Goal: Task Accomplishment & Management: Manage account settings

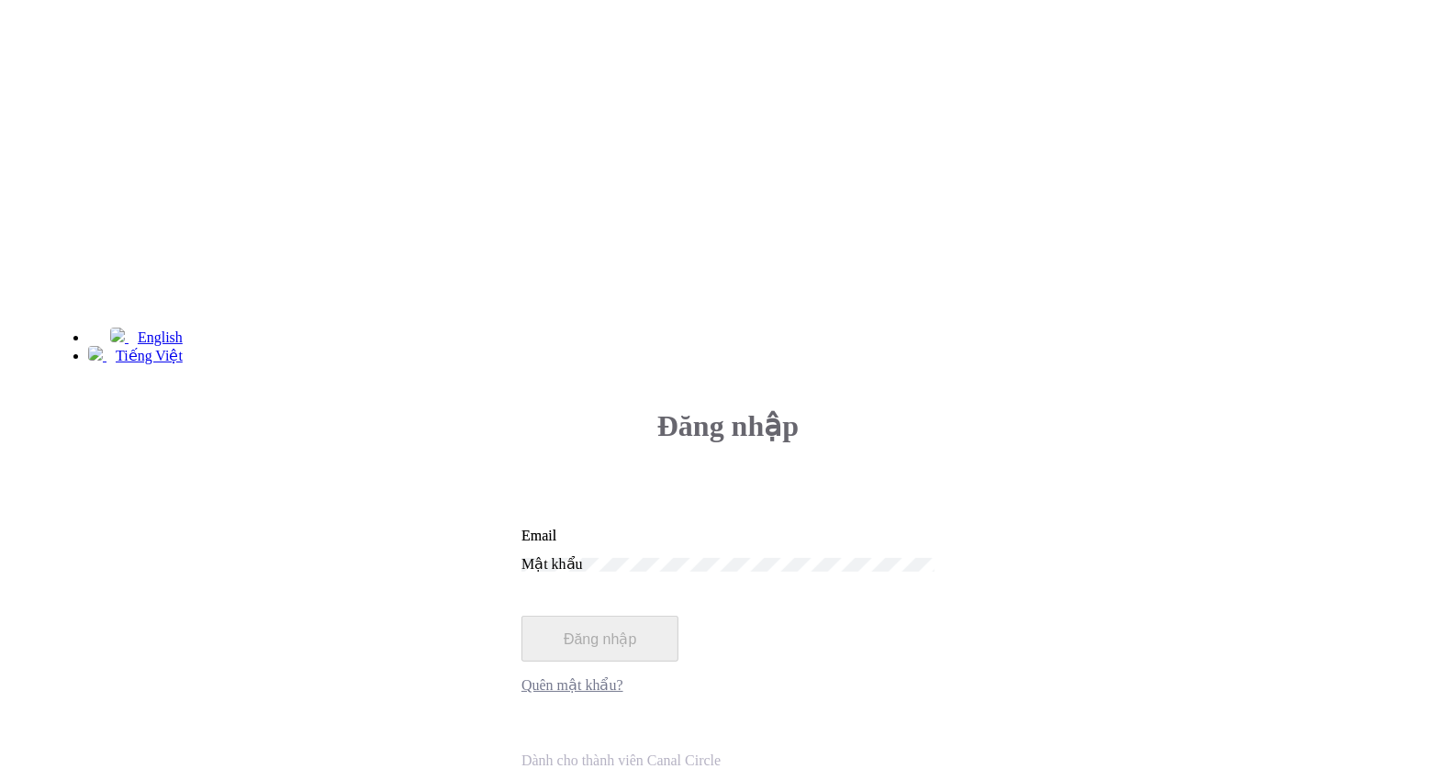
type input "[EMAIL_ADDRESS][DOMAIN_NAME]"
click at [678, 616] on button "Đăng nhập" at bounding box center [599, 639] width 157 height 46
type input "[EMAIL_ADDRESS][DOMAIN_NAME]"
click at [623, 678] on link "Quên mật khẩu?" at bounding box center [572, 686] width 102 height 16
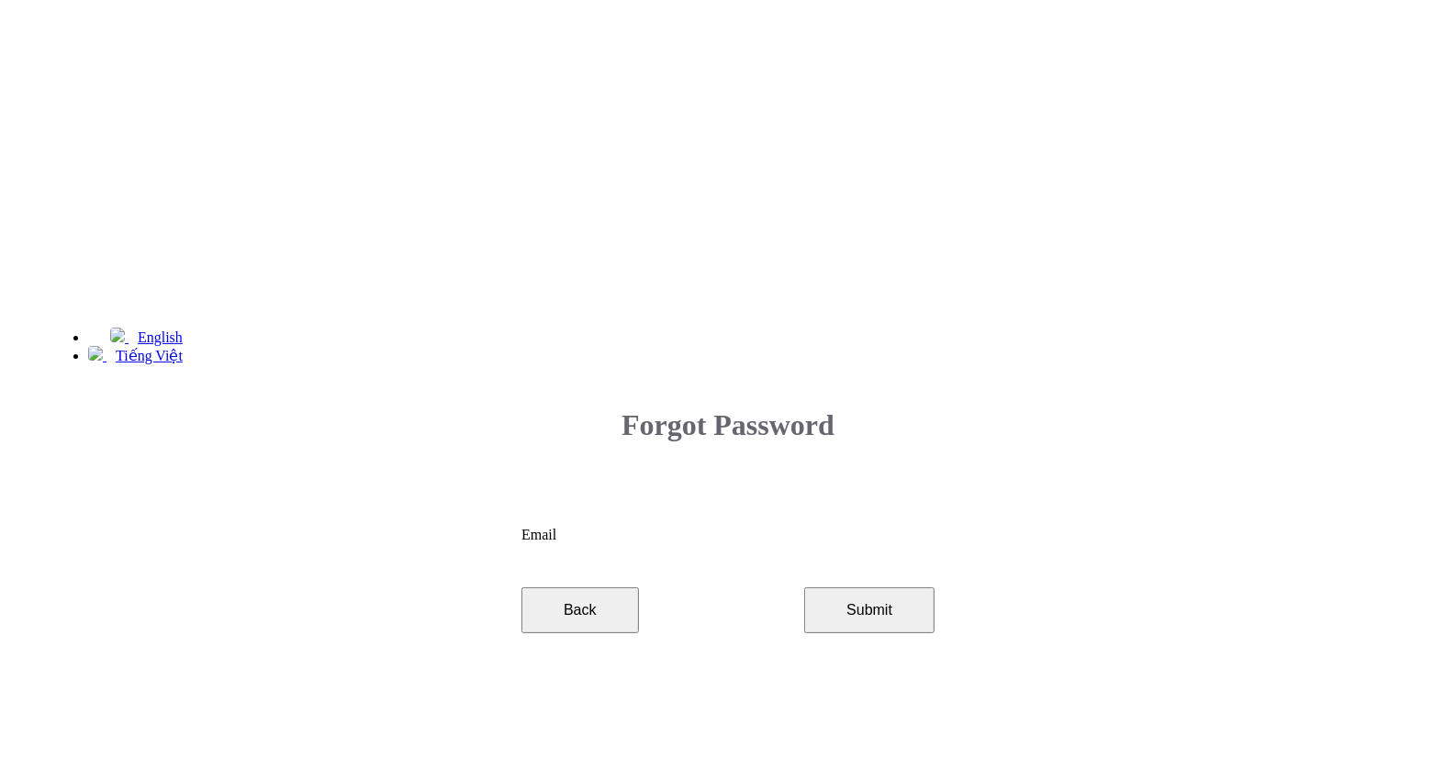
click at [639, 588] on button "Back" at bounding box center [580, 611] width 118 height 46
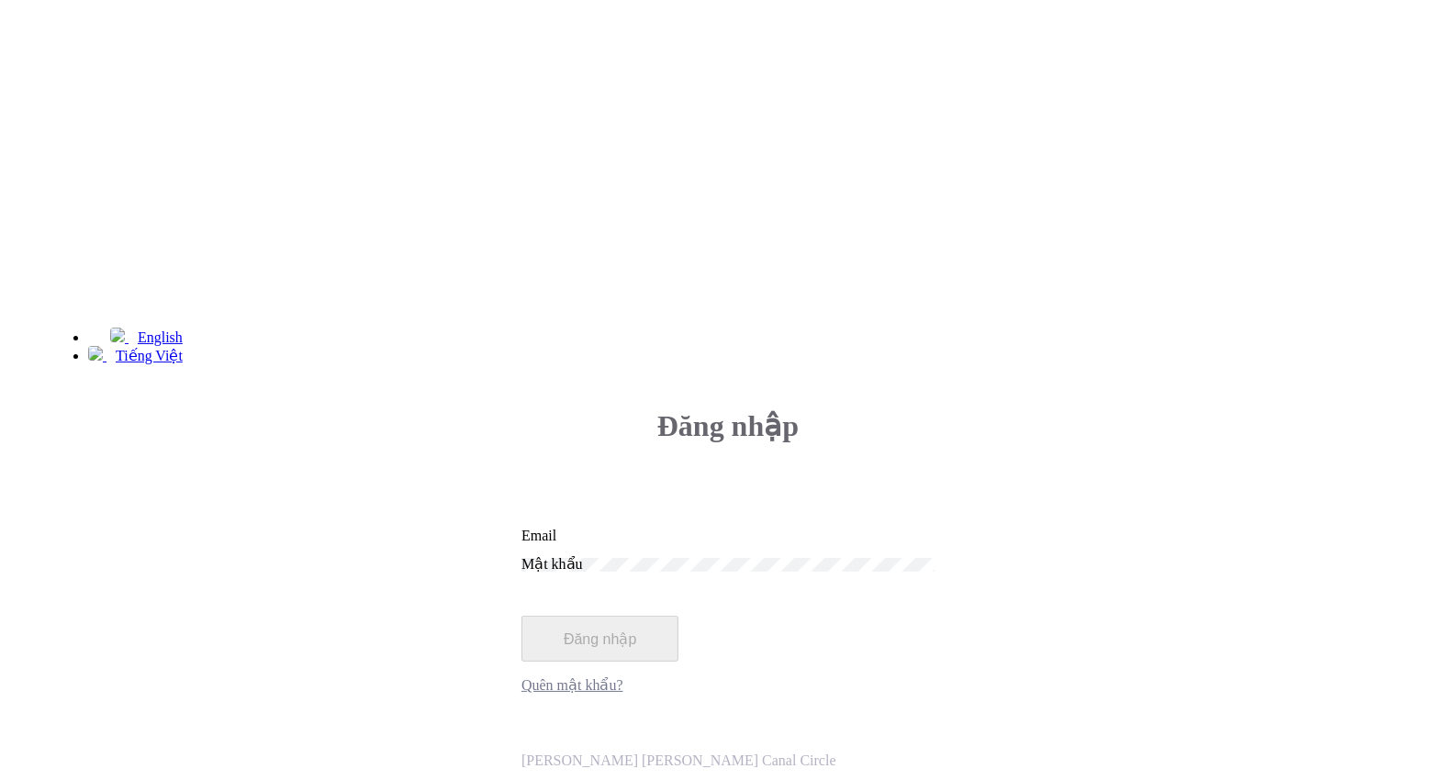
type input "[EMAIL_ADDRESS][DOMAIN_NAME]"
click at [678, 616] on button "Đăng nhập" at bounding box center [599, 639] width 157 height 46
type input "[EMAIL_ADDRESS][DOMAIN_NAME]"
click at [678, 616] on button "Đăng nhập" at bounding box center [599, 639] width 157 height 46
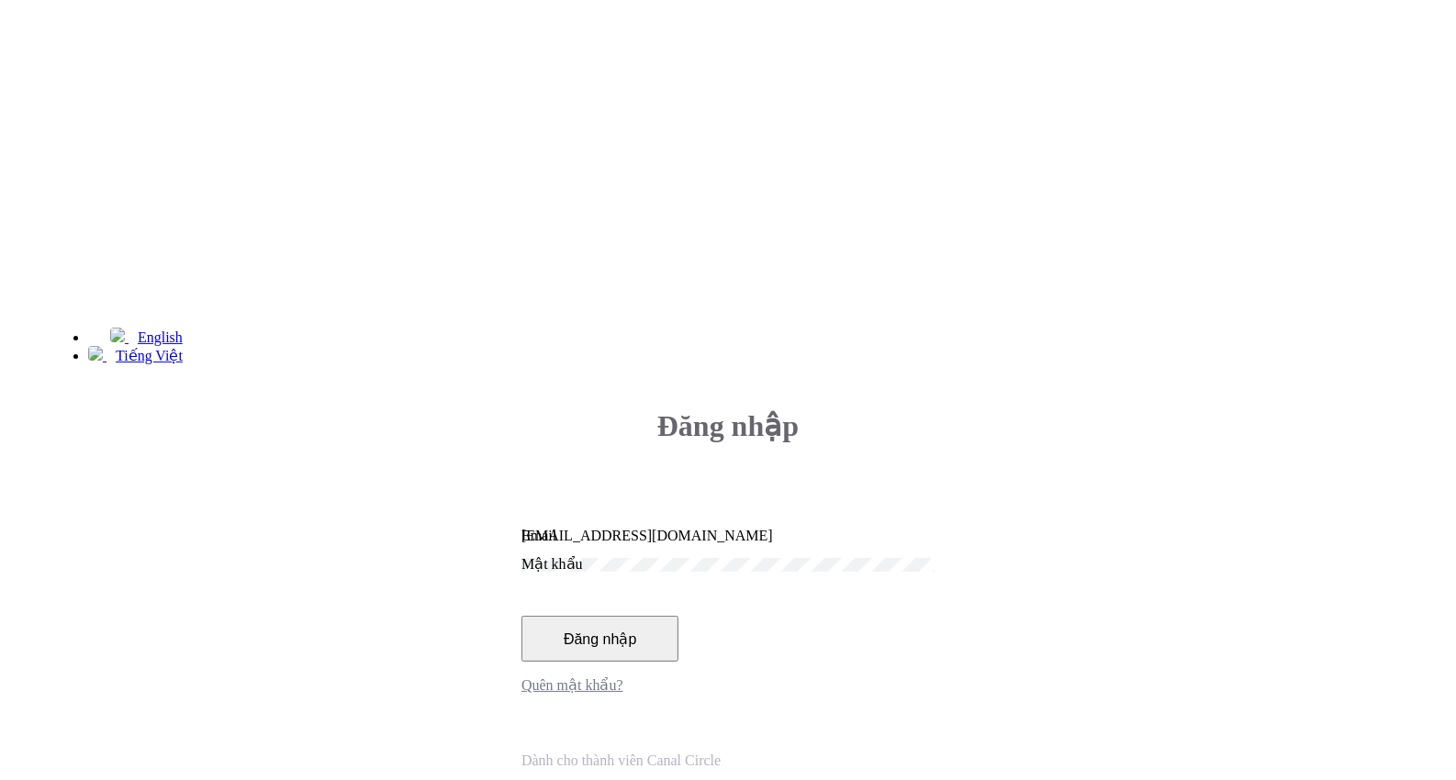
click at [678, 616] on button "Đăng nhập" at bounding box center [599, 639] width 157 height 46
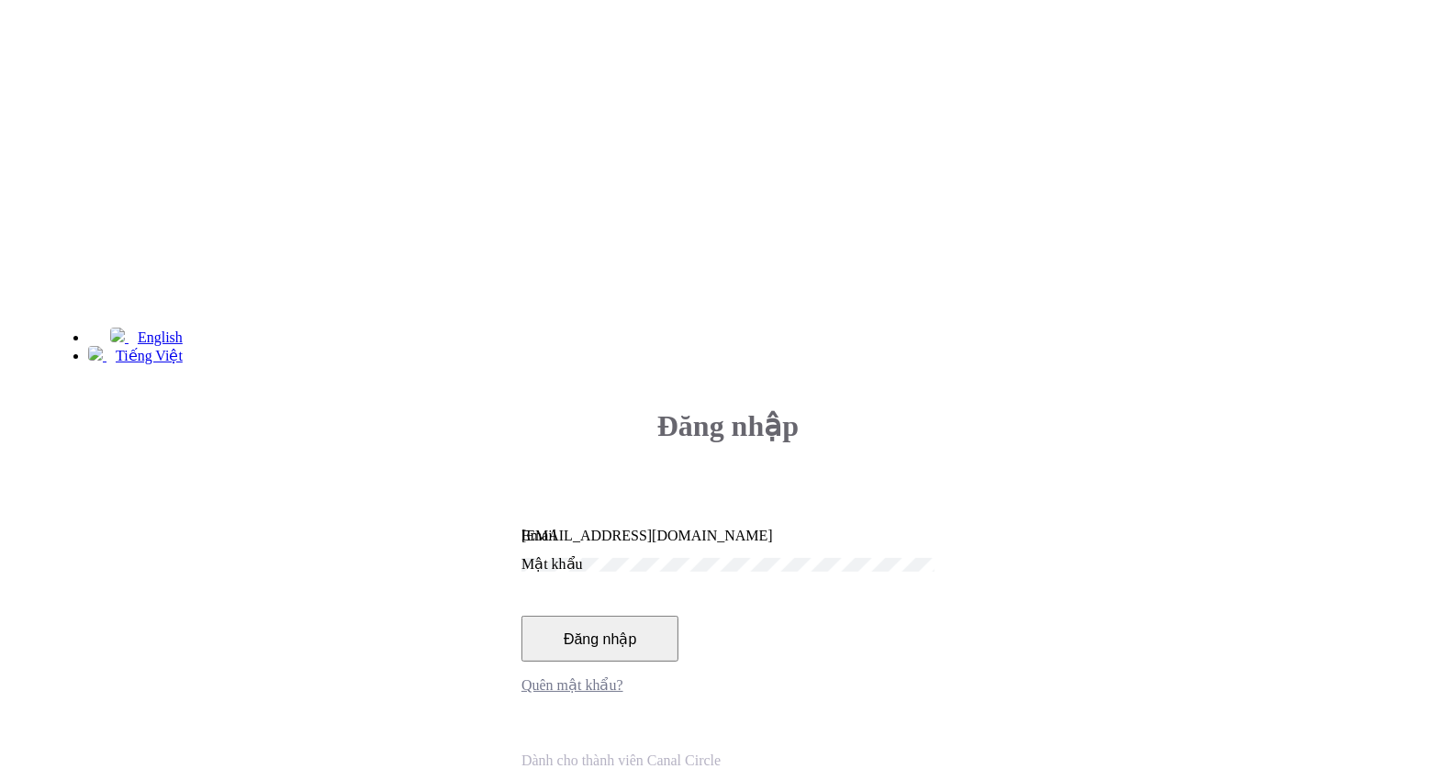
click at [678, 616] on button "Đăng nhập" at bounding box center [599, 639] width 157 height 46
type input "hant.ksnb@m7mfi.vn"
click at [678, 616] on button "Đăng nhập" at bounding box center [599, 639] width 157 height 46
type input "[EMAIL_ADDRESS][DOMAIN_NAME]"
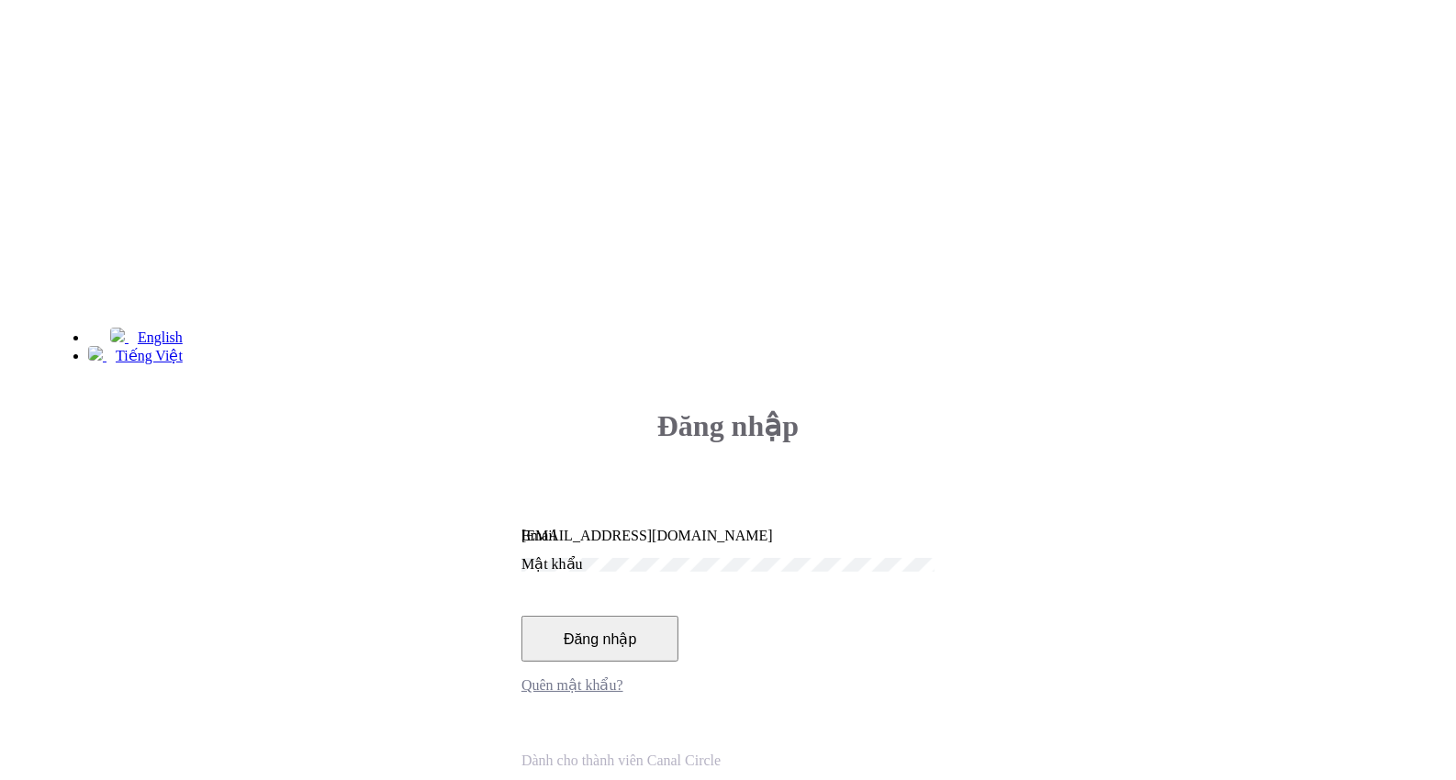
click at [678, 616] on button "Đăng nhập" at bounding box center [599, 639] width 157 height 46
type input "hant.ksnb@m7mfi.vn"
type input "[EMAIL_ADDRESS][DOMAIN_NAME]"
click at [1143, 379] on div "Đăng nhập hant.ksnb@m7mfi.vn Email Mật khẩu Đăng nhập Quên mật khẩu?" at bounding box center [727, 598] width 1353 height 439
click at [1130, 379] on div "Đăng nhập hant.ksnb@m7mfi.vn Email Mật khẩu Đăng nhập Quên mật khẩu?" at bounding box center [727, 598] width 1353 height 439
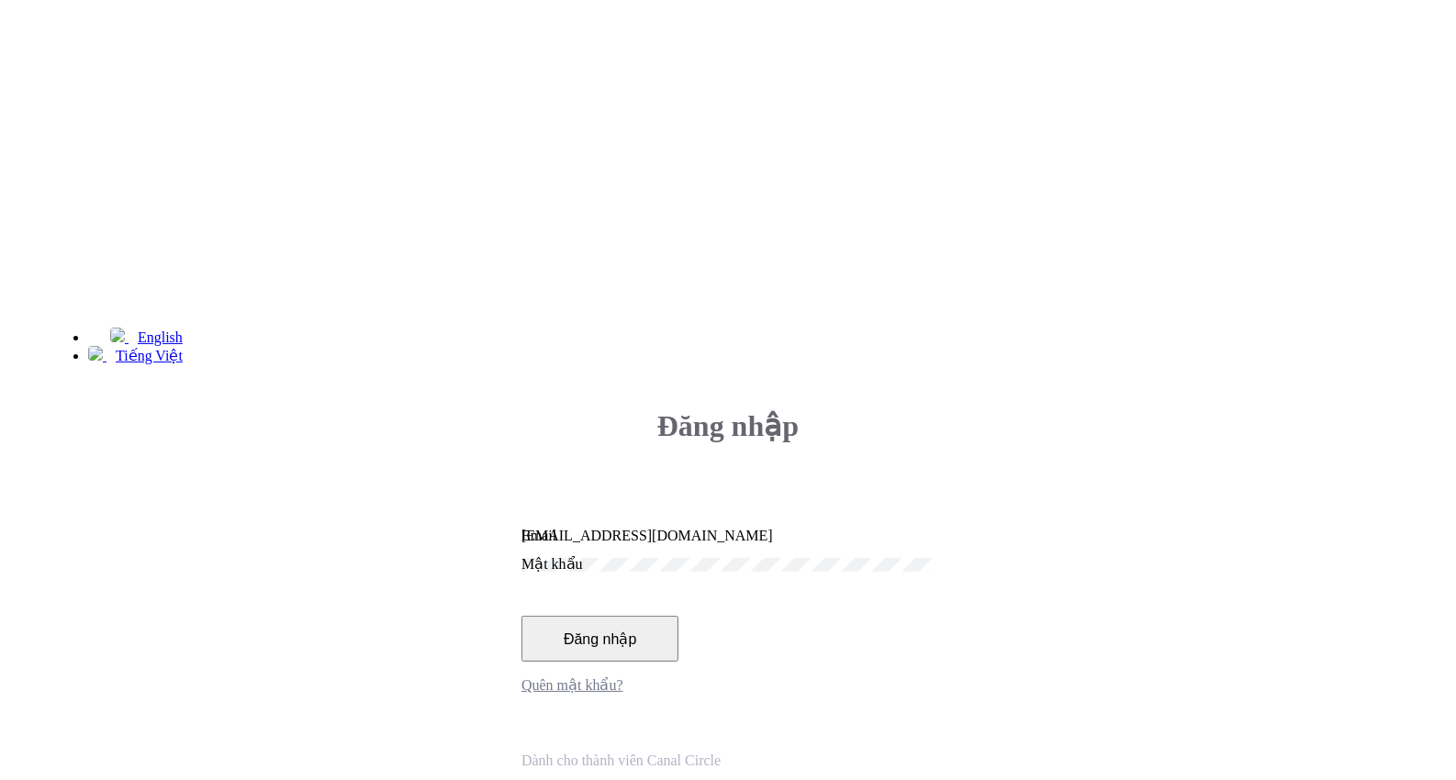
click at [1130, 379] on div "Đăng nhập hant.ksnb@m7mfi.vn Email Mật khẩu Đăng nhập Quên mật khẩu?" at bounding box center [727, 598] width 1353 height 439
click at [678, 616] on button "Đăng nhập" at bounding box center [599, 639] width 157 height 46
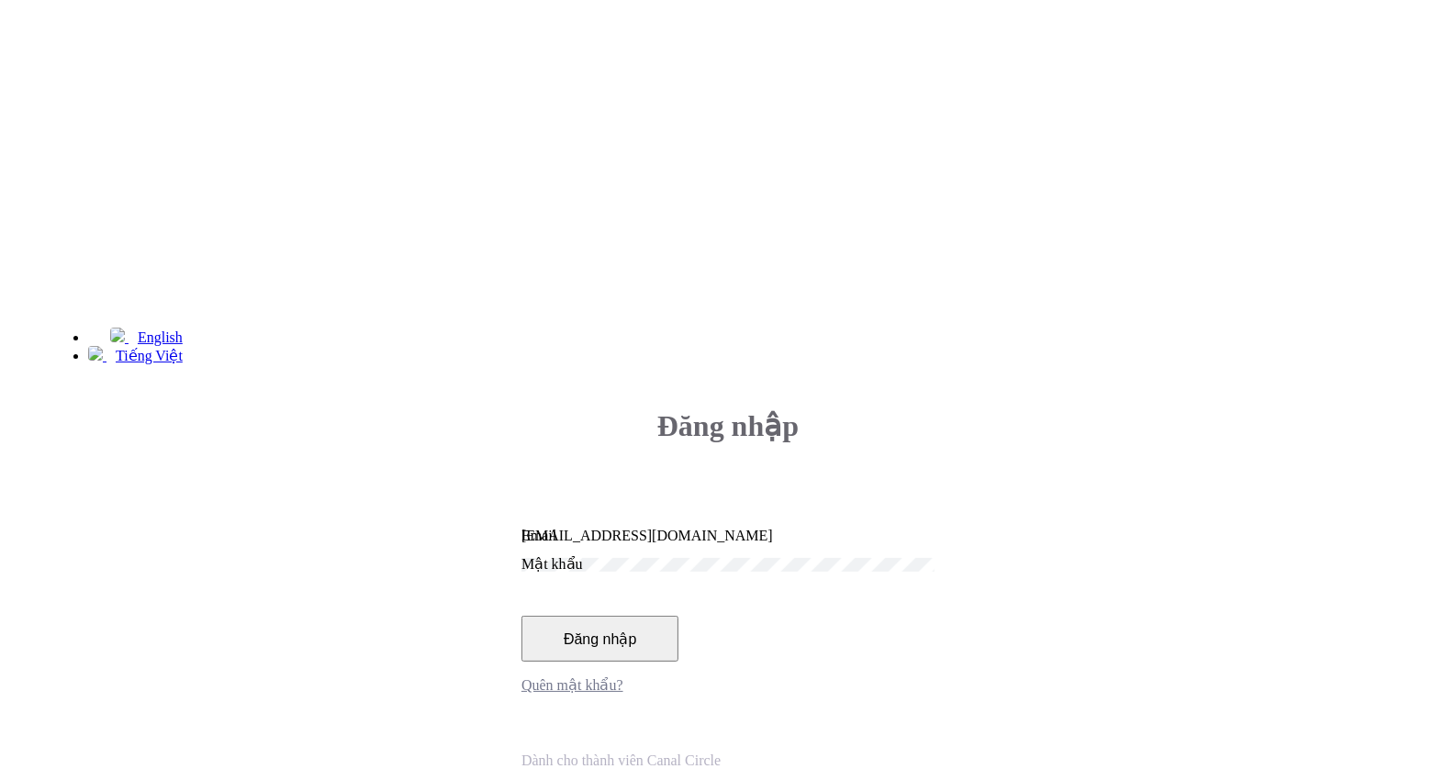
click at [678, 616] on button "Đăng nhập" at bounding box center [599, 639] width 157 height 46
type input "[EMAIL_ADDRESS][DOMAIN_NAME]"
click at [678, 616] on button "Đăng nhập" at bounding box center [599, 639] width 157 height 46
